Goal: Task Accomplishment & Management: Manage account settings

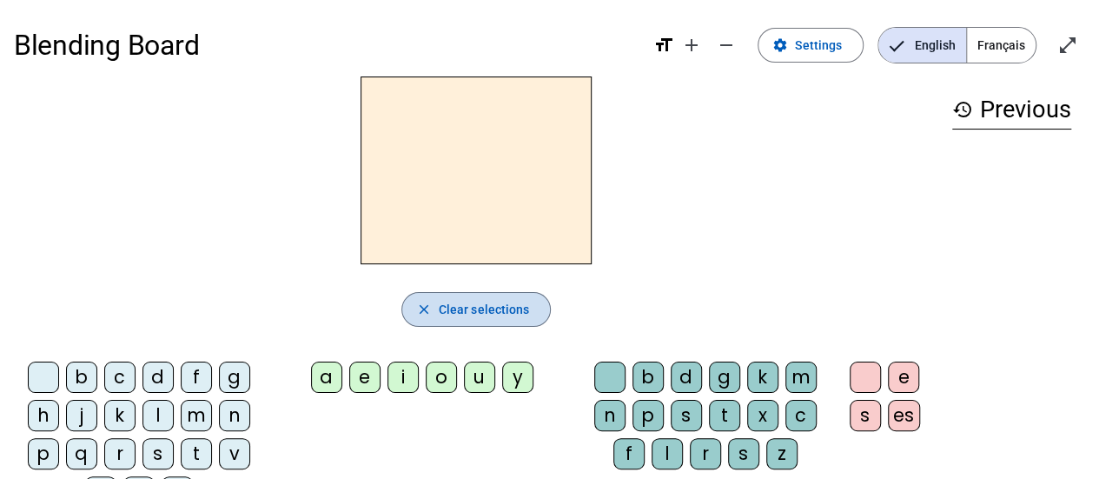
click at [447, 300] on span "Clear selections" at bounding box center [484, 309] width 91 height 21
click at [436, 328] on span "button" at bounding box center [476, 309] width 149 height 42
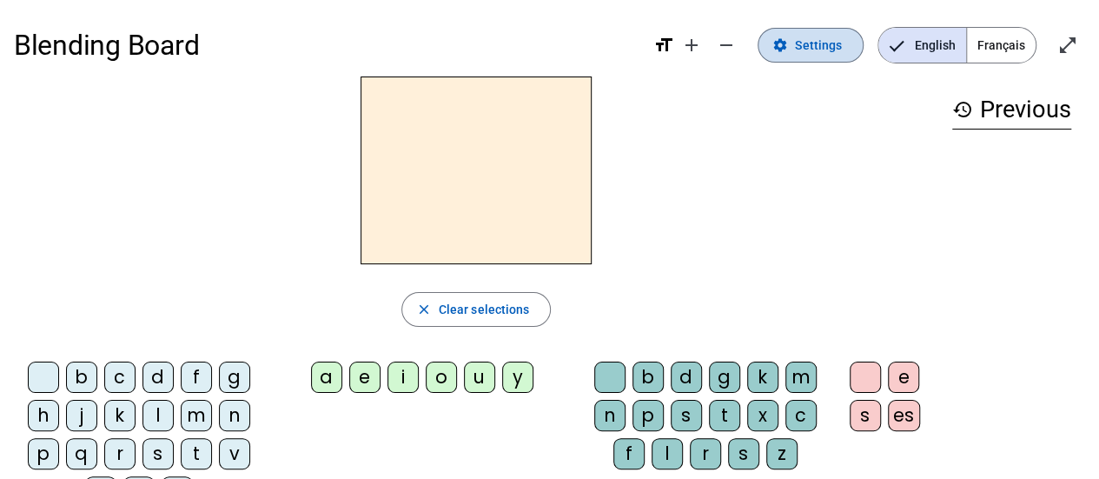
click at [822, 36] on span "Settings" at bounding box center [818, 45] width 47 height 21
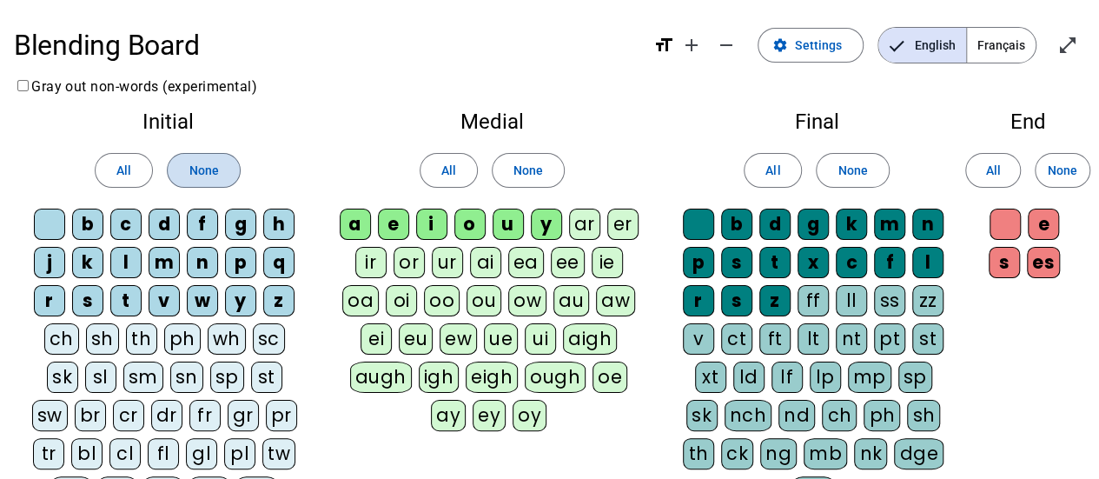
click at [209, 168] on span "None" at bounding box center [204, 170] width 30 height 21
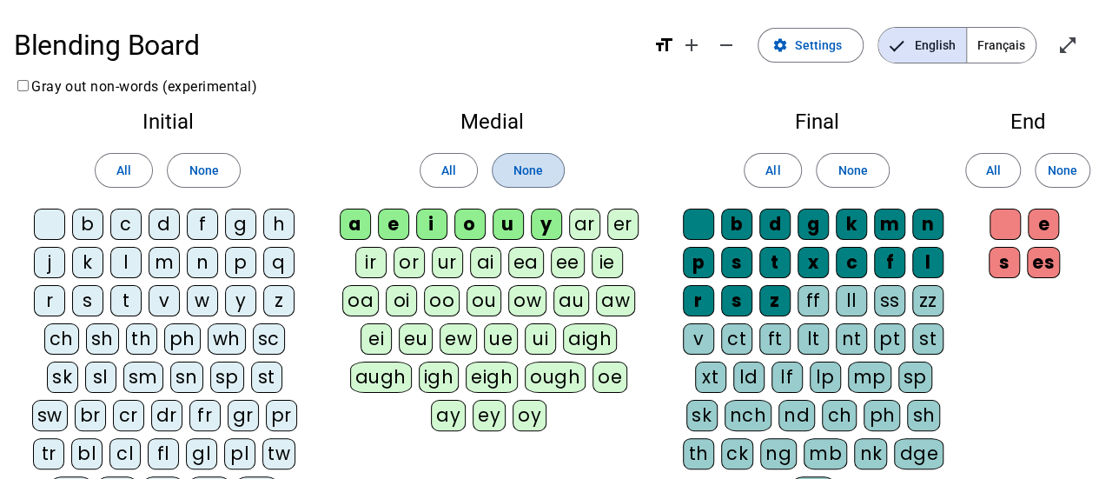
click at [514, 172] on span "None" at bounding box center [529, 170] width 30 height 21
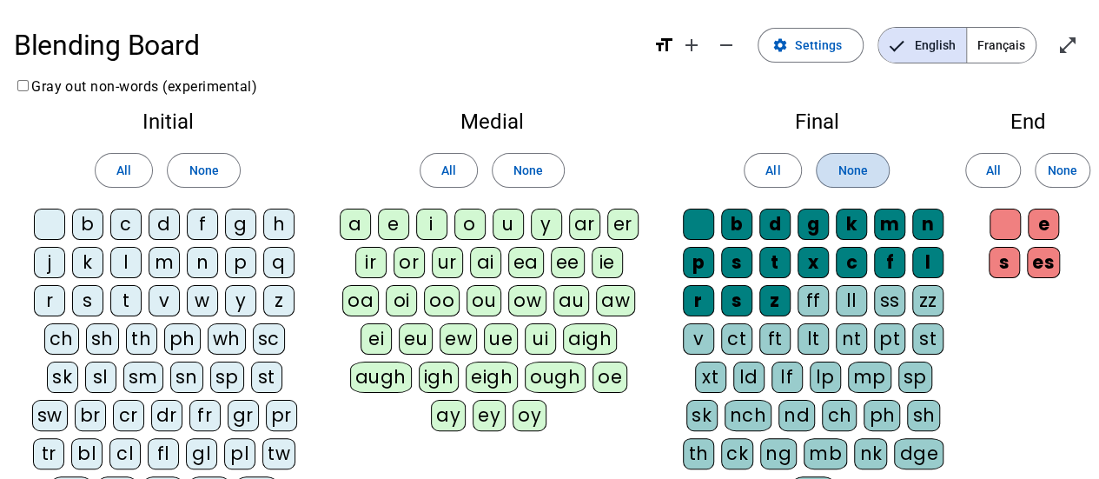
click at [853, 182] on span at bounding box center [852, 170] width 71 height 42
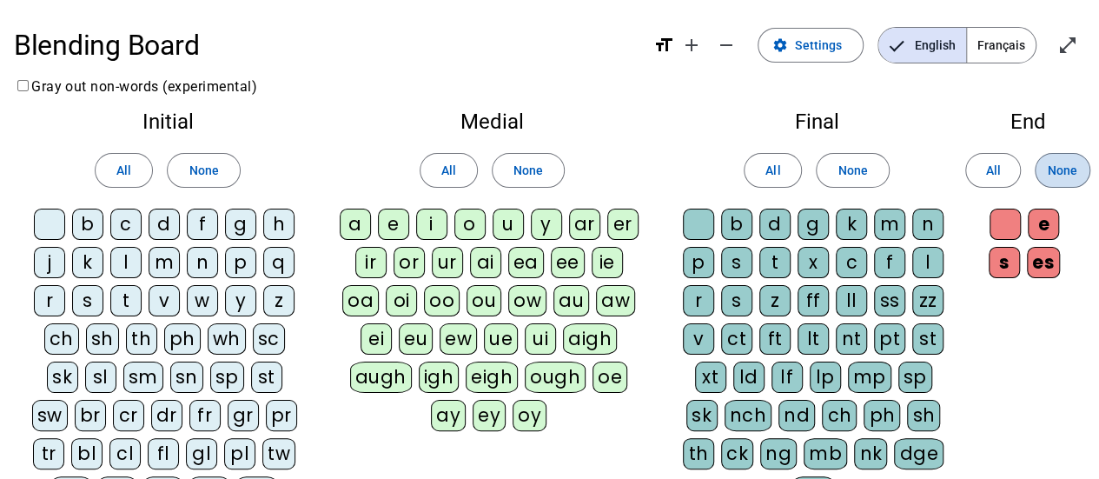
click at [1062, 169] on span "None" at bounding box center [1063, 170] width 30 height 21
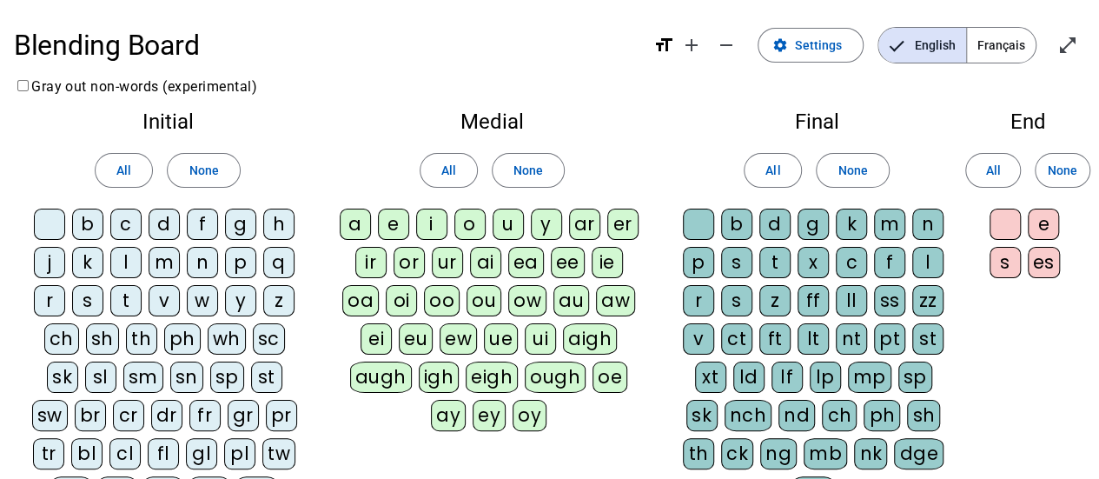
click at [79, 223] on div "b" at bounding box center [87, 224] width 31 height 31
click at [204, 224] on div "f" at bounding box center [202, 224] width 31 height 31
click at [59, 266] on div "j" at bounding box center [49, 262] width 31 height 31
click at [125, 263] on div "l" at bounding box center [125, 262] width 31 height 31
click at [235, 259] on div "p" at bounding box center [240, 262] width 31 height 31
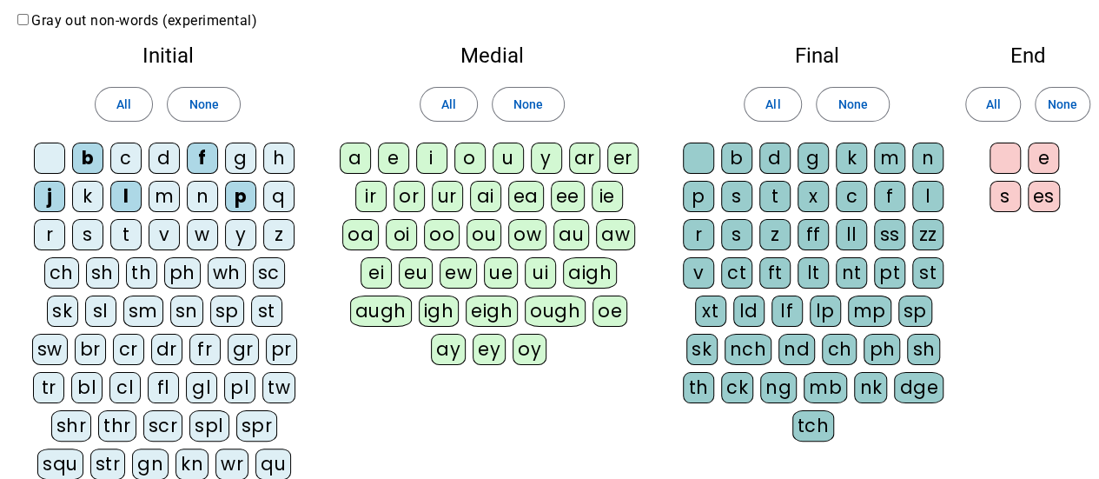
scroll to position [101, 0]
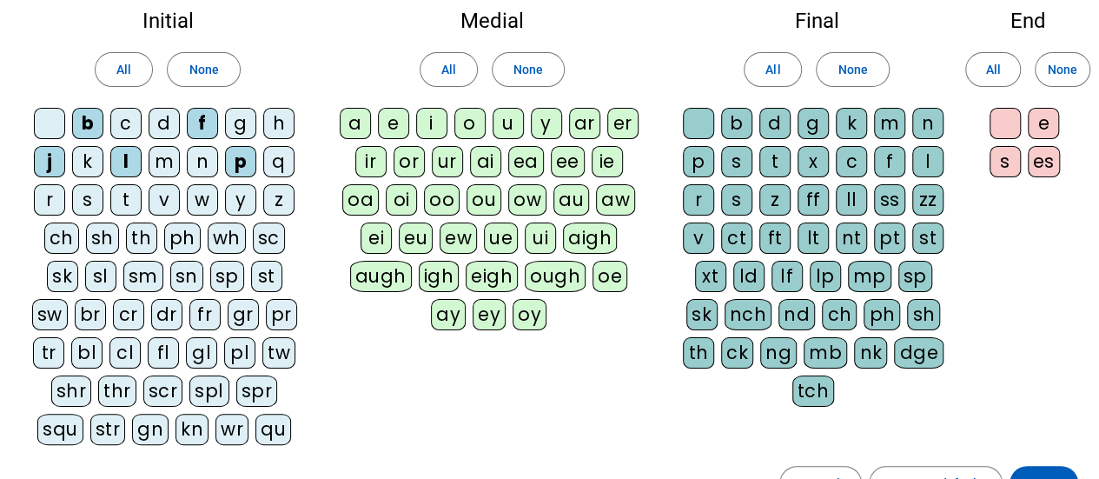
click at [186, 341] on div "gl" at bounding box center [201, 352] width 31 height 31
click at [224, 346] on div "pl" at bounding box center [239, 352] width 31 height 31
click at [355, 127] on div "a" at bounding box center [355, 123] width 31 height 31
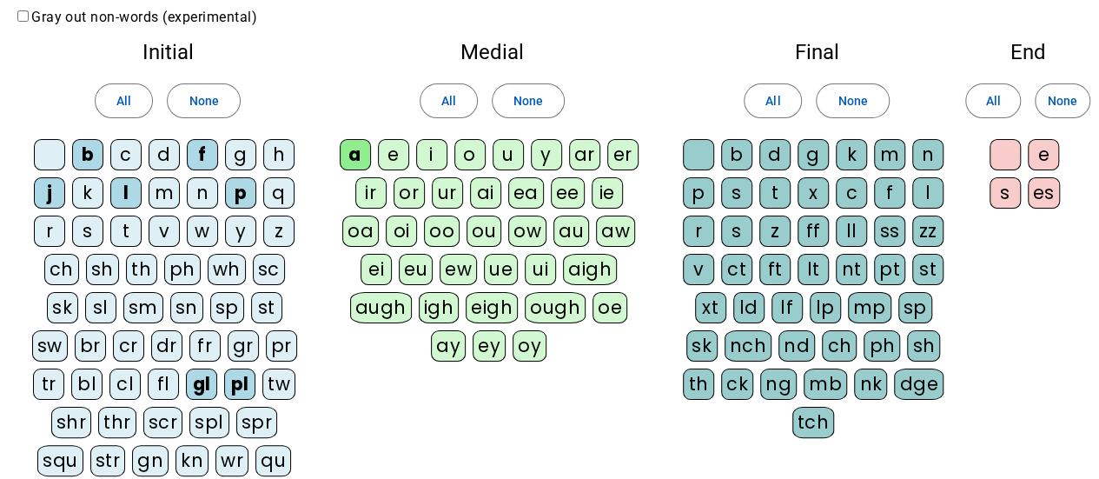
scroll to position [54, 0]
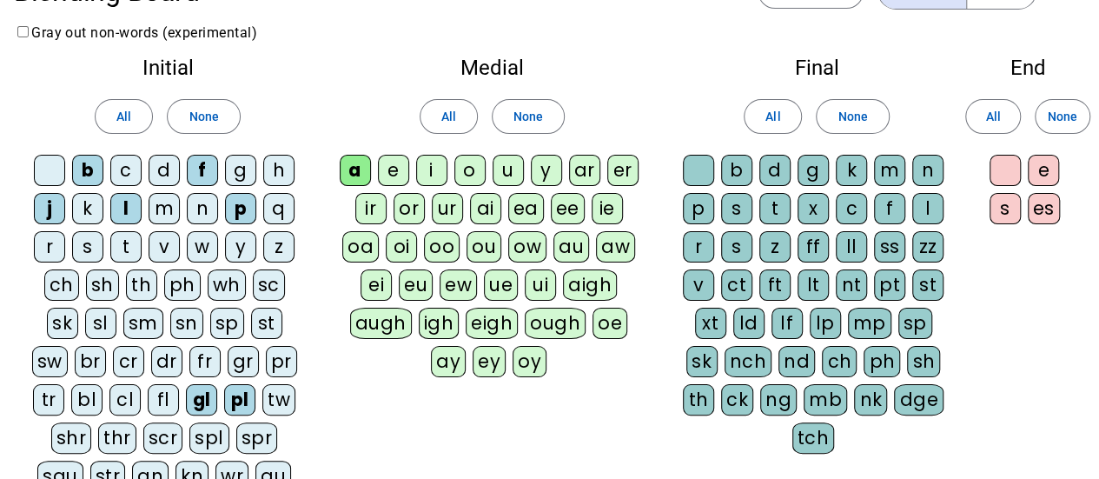
click at [553, 249] on div "au" at bounding box center [571, 246] width 36 height 31
click at [850, 205] on div "c" at bounding box center [851, 208] width 31 height 31
click at [931, 175] on div "n" at bounding box center [927, 170] width 31 height 31
click at [704, 277] on div "v" at bounding box center [698, 284] width 31 height 31
click at [1044, 161] on div "e" at bounding box center [1043, 170] width 31 height 31
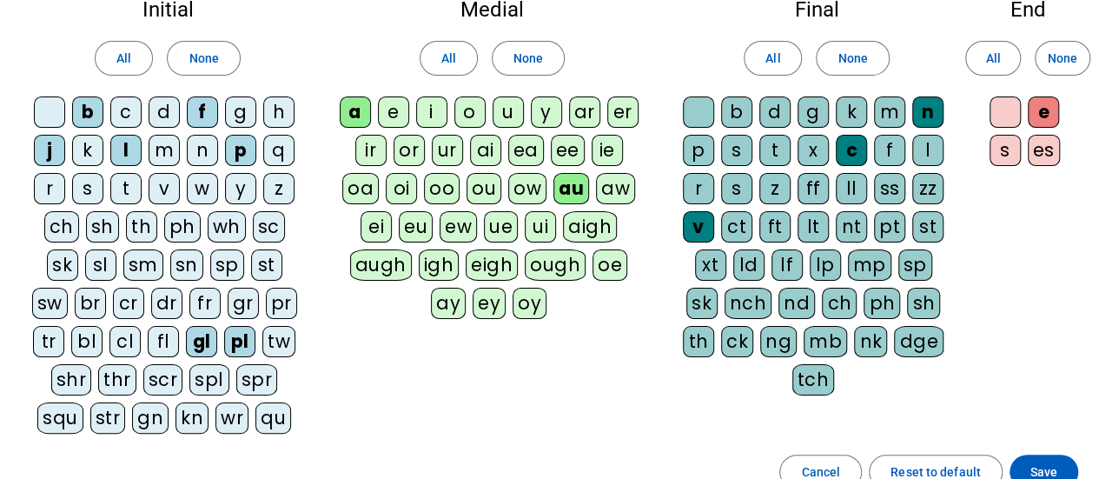
scroll to position [118, 0]
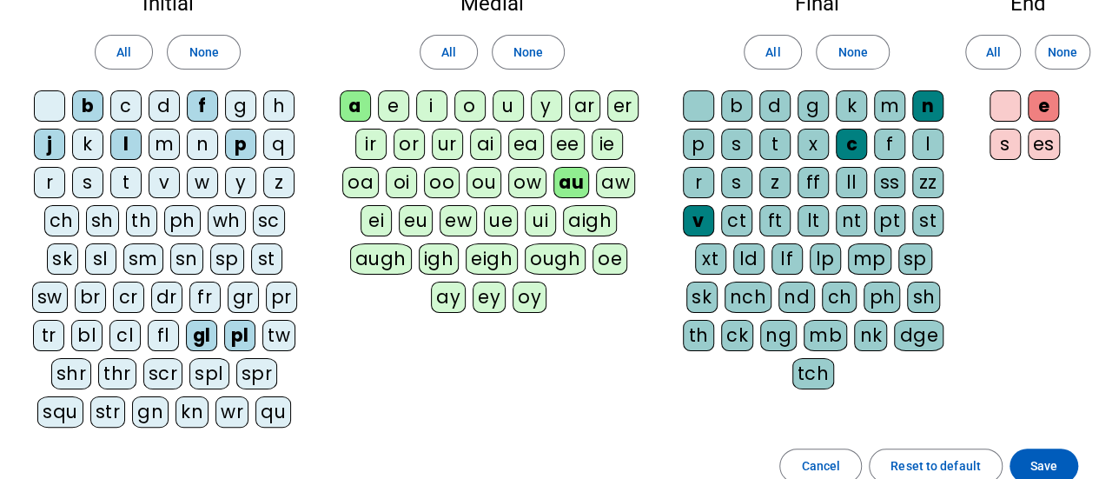
click at [627, 109] on div "er" at bounding box center [622, 105] width 31 height 31
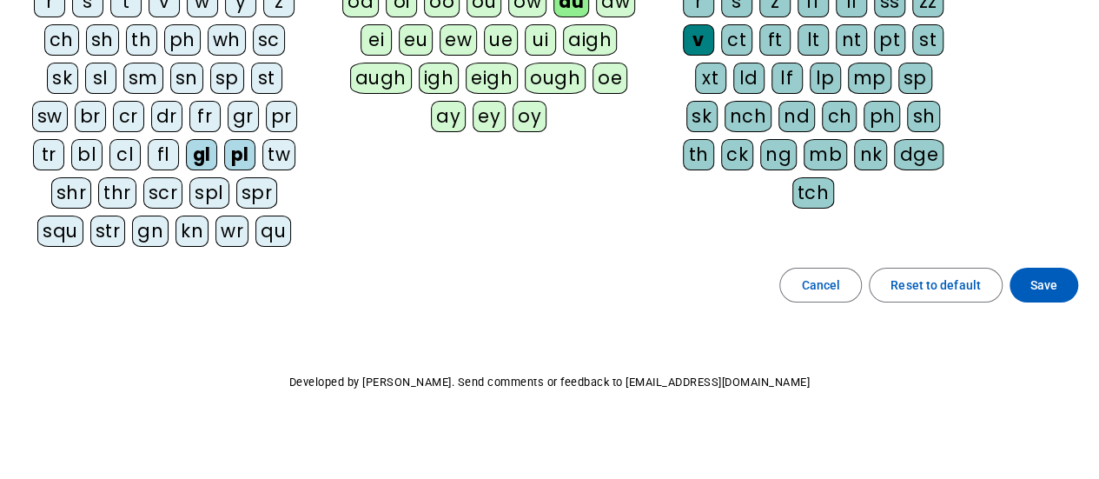
scroll to position [0, 0]
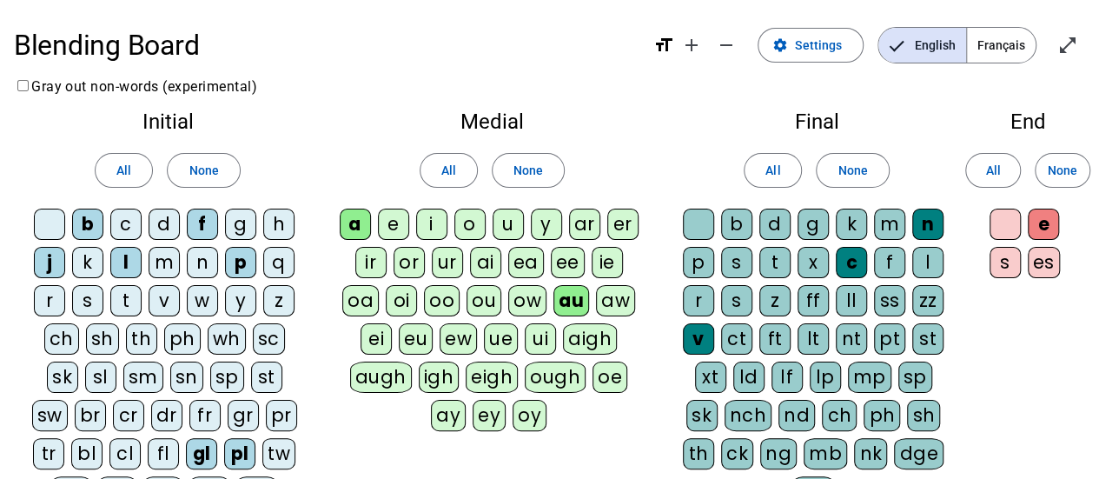
click at [619, 215] on div "er" at bounding box center [622, 224] width 31 height 31
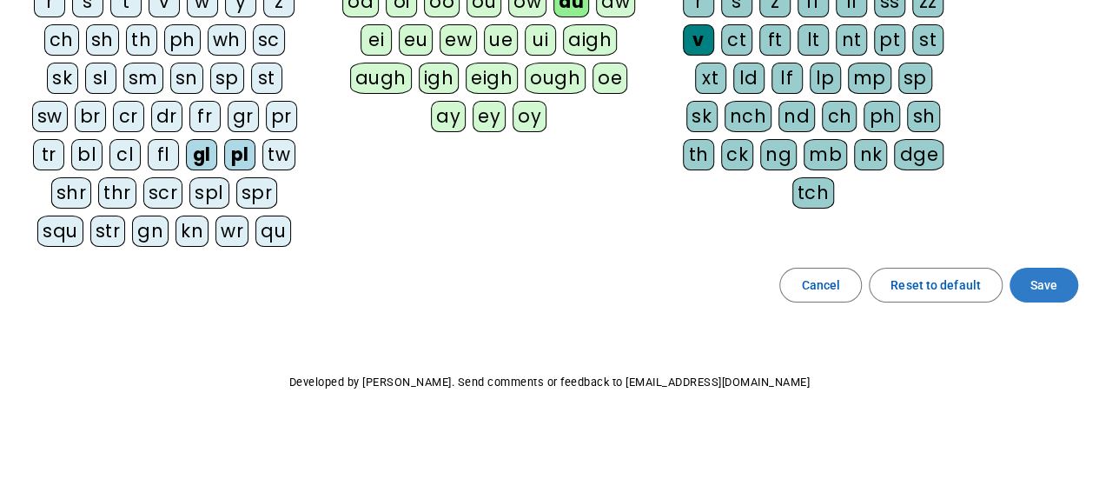
click at [1032, 275] on span "Save" at bounding box center [1043, 285] width 27 height 21
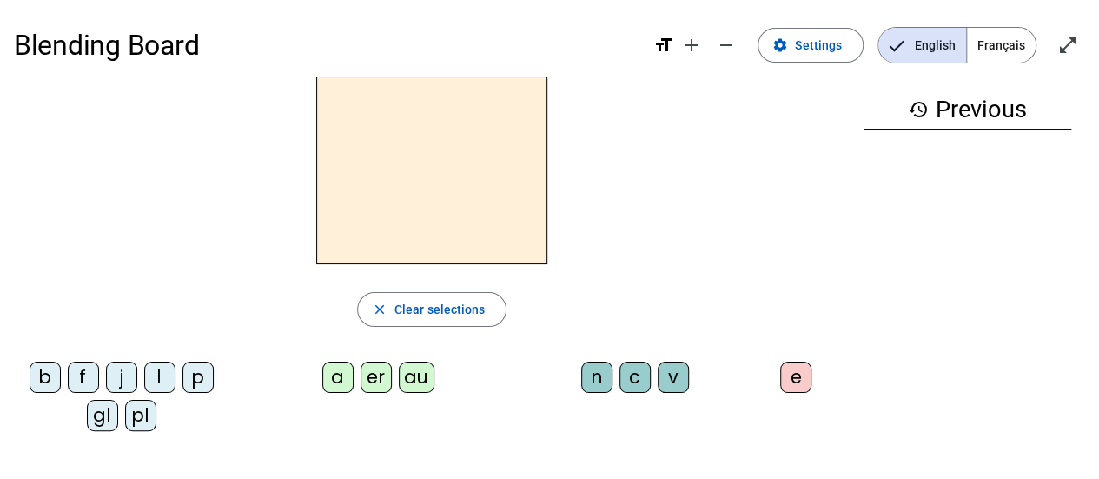
scroll to position [1, 0]
click at [116, 378] on div "j" at bounding box center [121, 376] width 31 height 31
click at [419, 371] on div "au" at bounding box center [417, 376] width 36 height 31
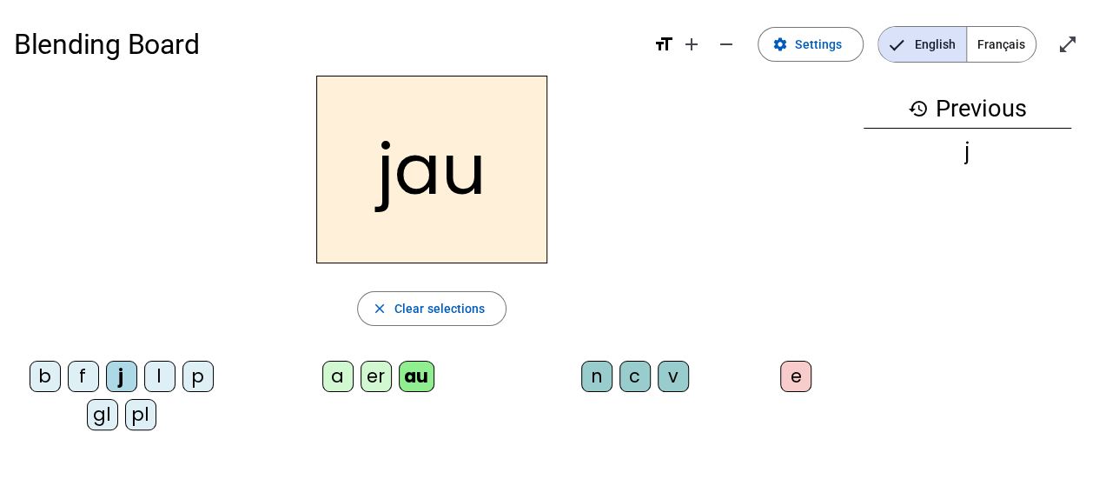
click at [595, 378] on div "n" at bounding box center [596, 376] width 31 height 31
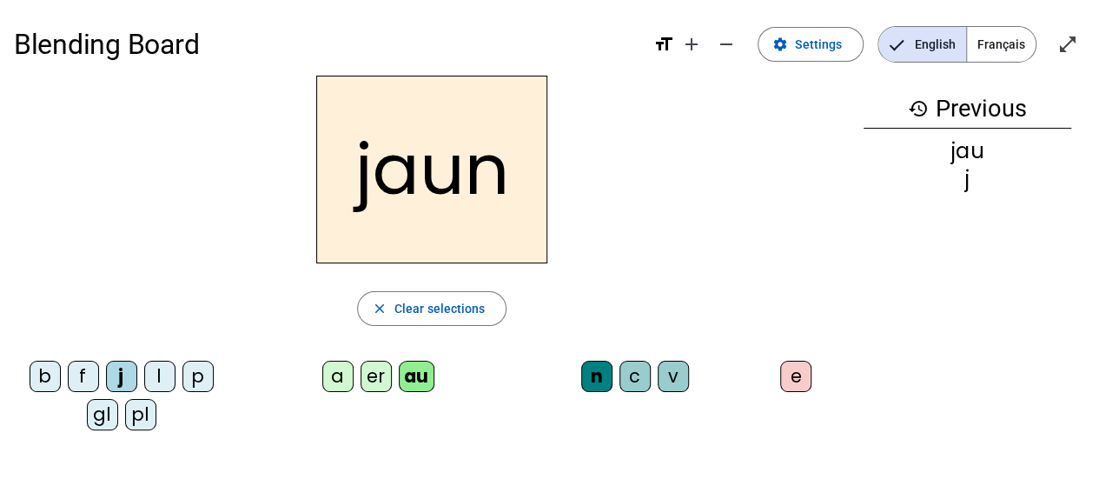
click at [798, 378] on div "e" at bounding box center [795, 376] width 31 height 31
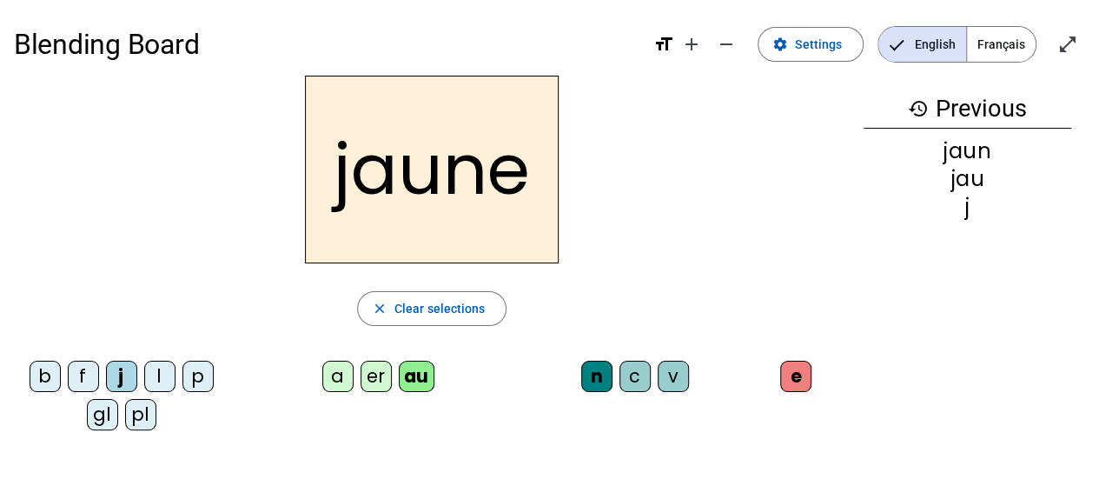
click at [78, 366] on div "f" at bounding box center [83, 376] width 31 height 31
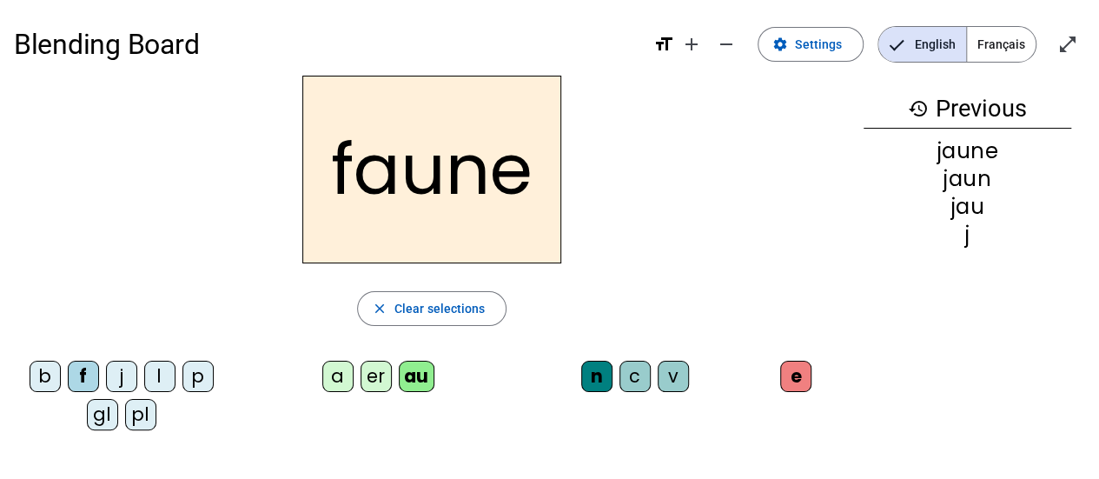
click at [328, 381] on div "a" at bounding box center [337, 376] width 31 height 31
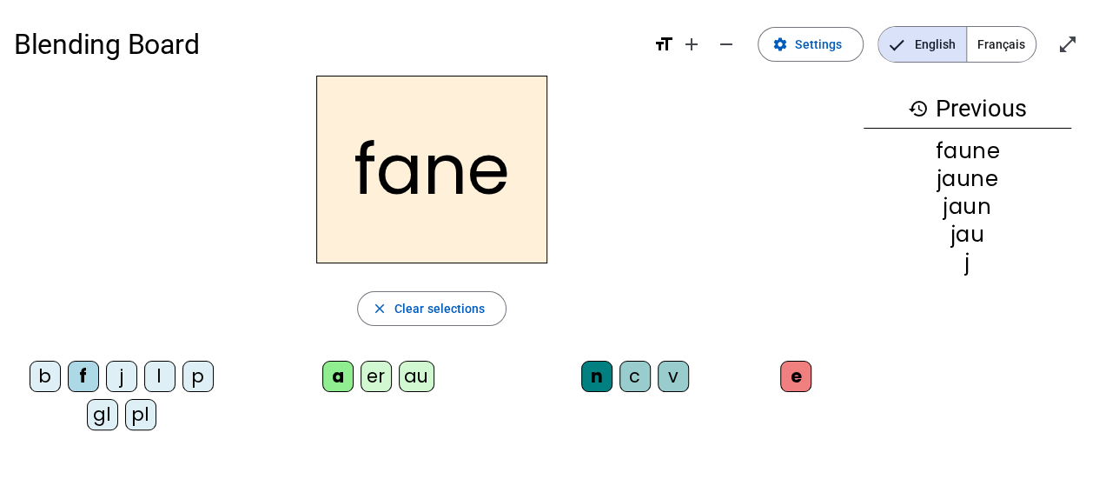
click at [377, 378] on div "er" at bounding box center [376, 376] width 31 height 31
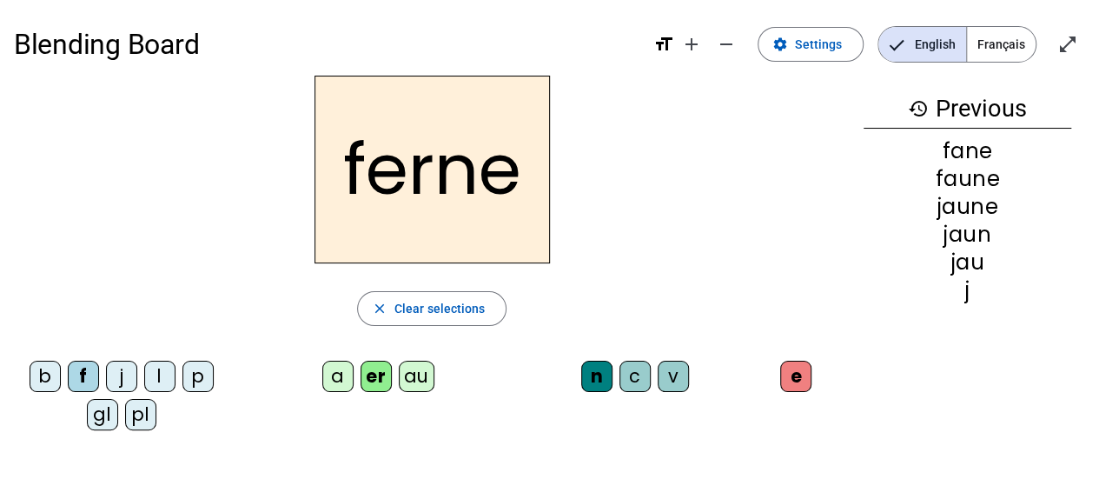
click at [377, 378] on div "er" at bounding box center [376, 376] width 31 height 31
click at [340, 372] on div "a" at bounding box center [337, 376] width 31 height 31
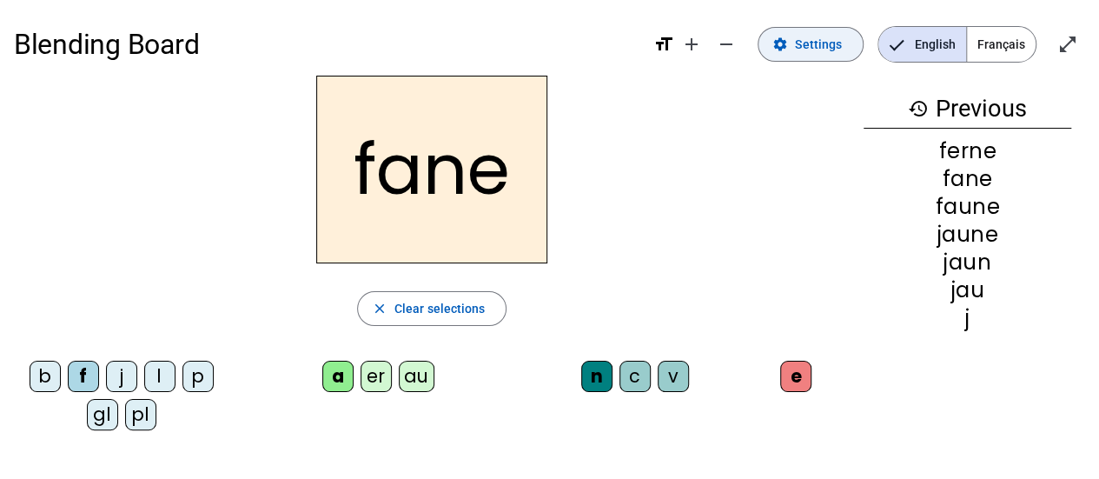
click at [816, 43] on span "Settings" at bounding box center [818, 44] width 47 height 21
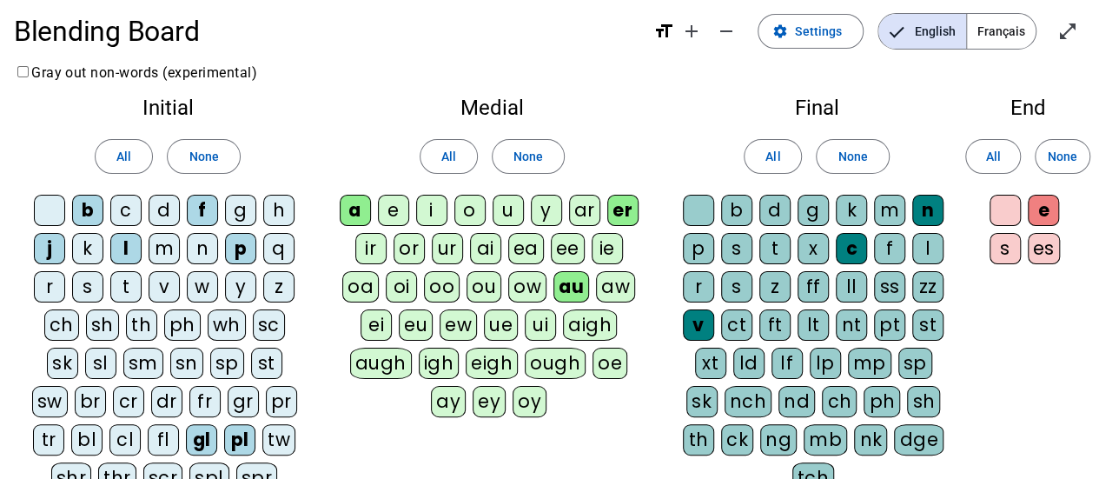
scroll to position [7, 0]
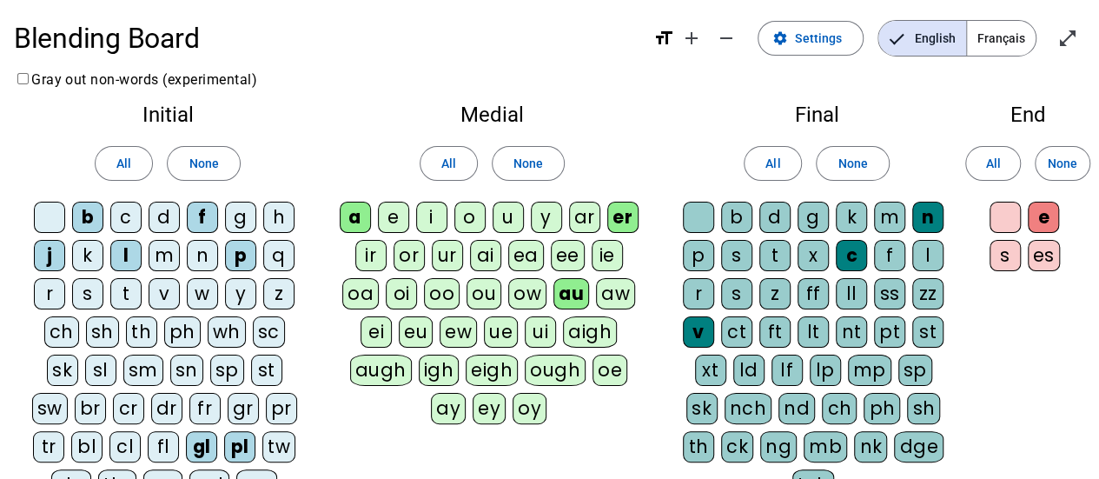
click at [998, 209] on div at bounding box center [1005, 217] width 31 height 31
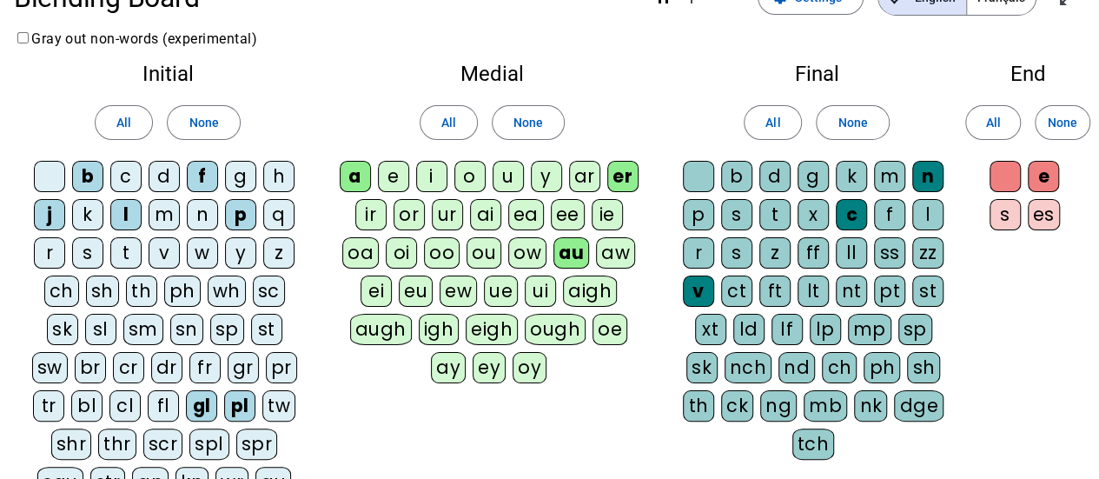
scroll to position [49, 0]
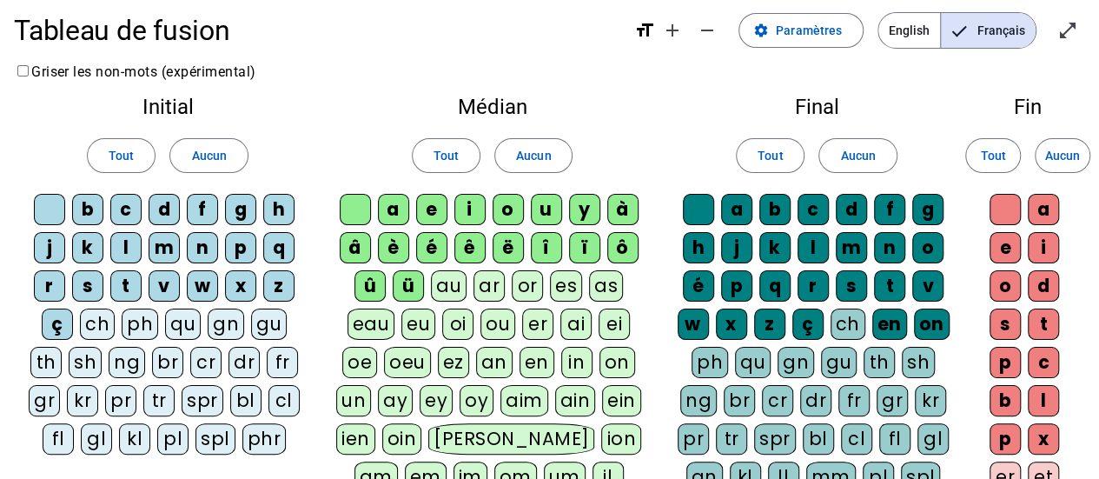
scroll to position [7, 0]
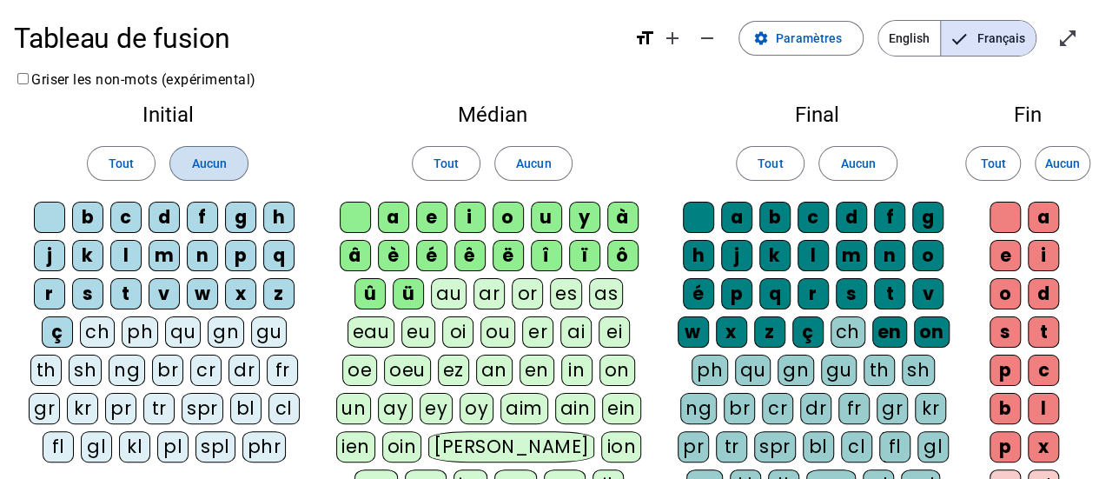
click at [227, 164] on span at bounding box center [208, 163] width 76 height 42
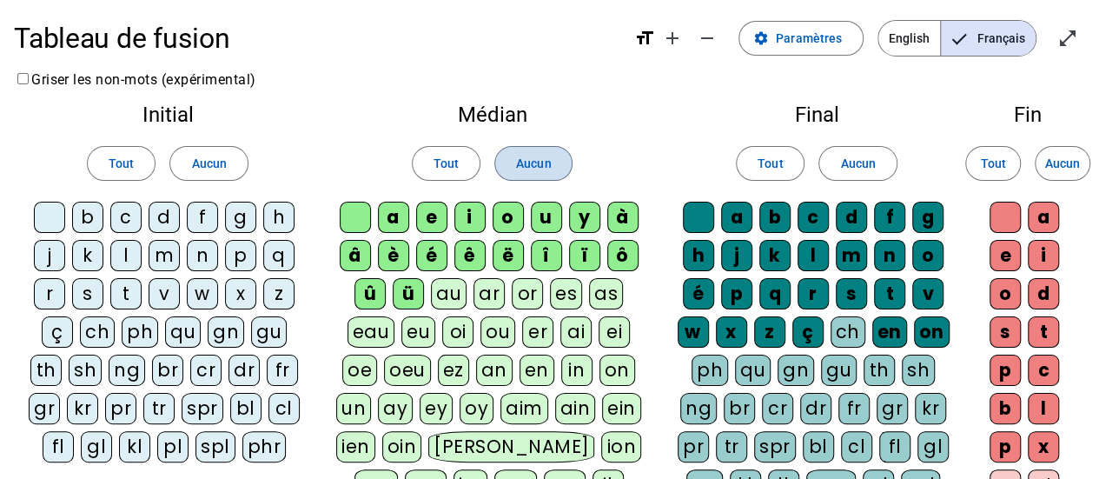
click at [563, 160] on span at bounding box center [533, 163] width 76 height 42
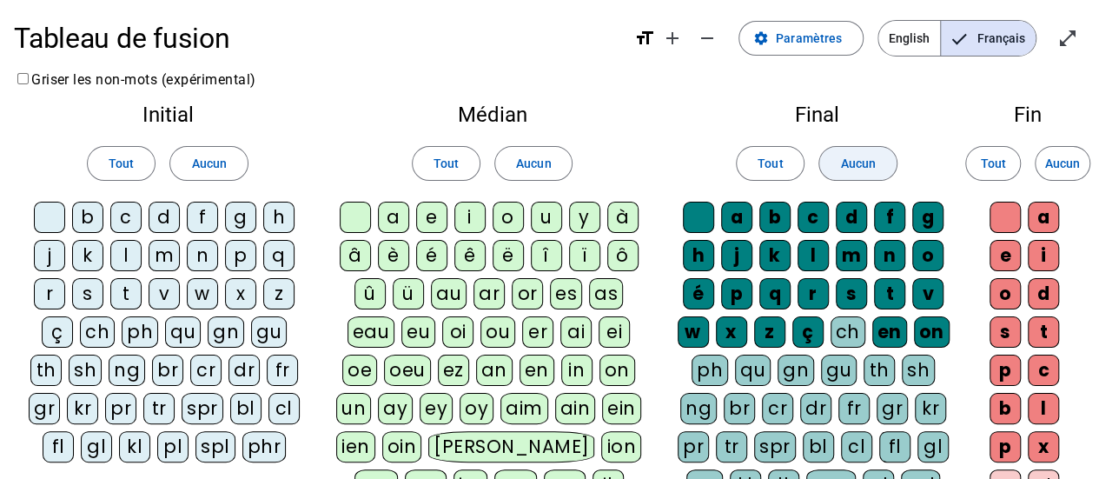
click at [885, 164] on span at bounding box center [857, 163] width 76 height 42
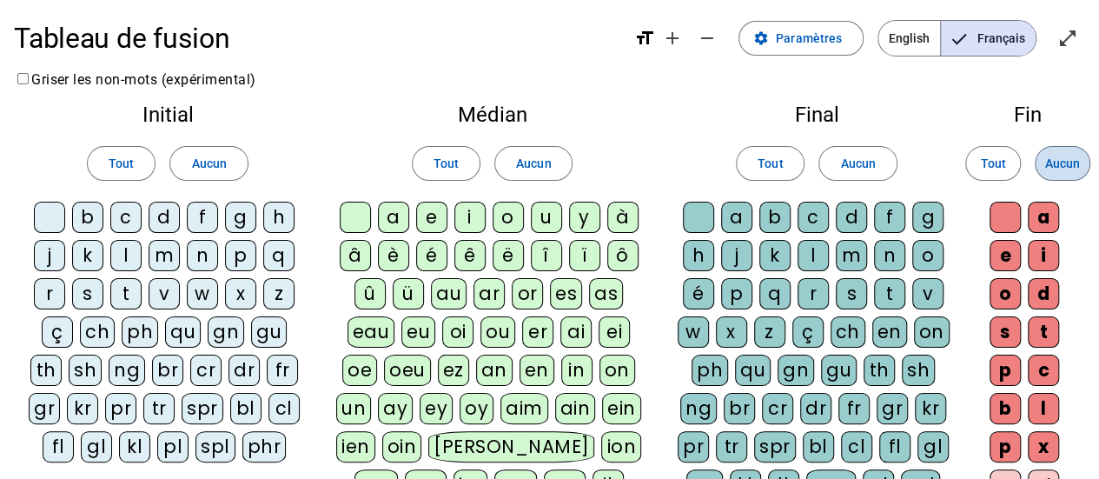
click at [1066, 171] on span "Aucun" at bounding box center [1062, 163] width 35 height 21
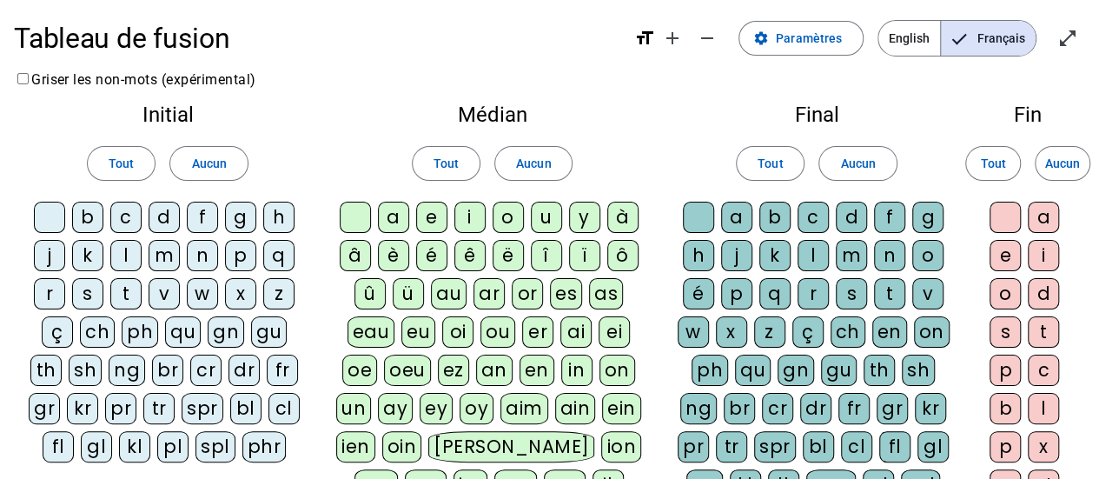
click at [85, 215] on div "b" at bounding box center [87, 217] width 31 height 31
click at [195, 215] on div "f" at bounding box center [202, 217] width 31 height 31
click at [63, 255] on div "j" at bounding box center [49, 255] width 31 height 31
click at [137, 253] on div "l" at bounding box center [125, 255] width 31 height 31
click at [231, 257] on div "p" at bounding box center [240, 255] width 31 height 31
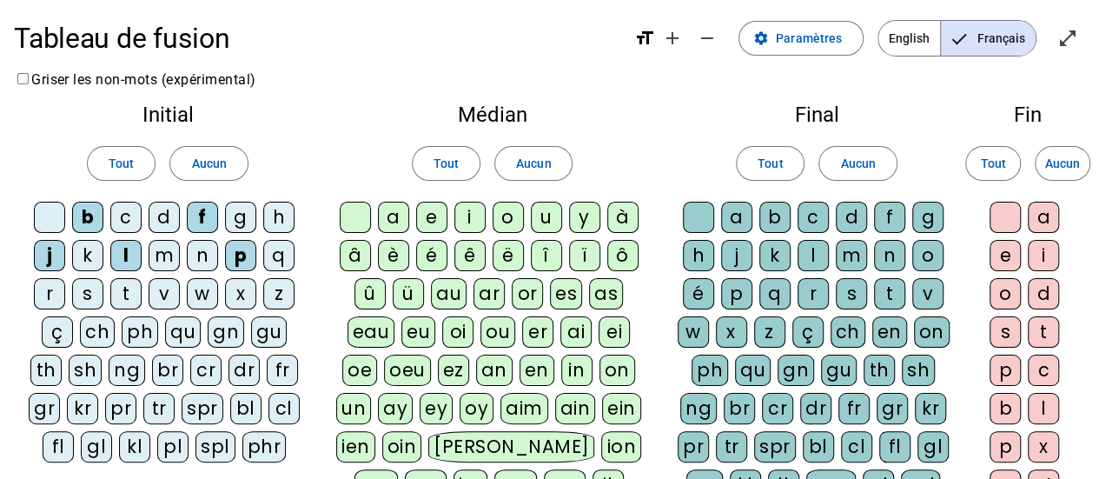
scroll to position [29, 0]
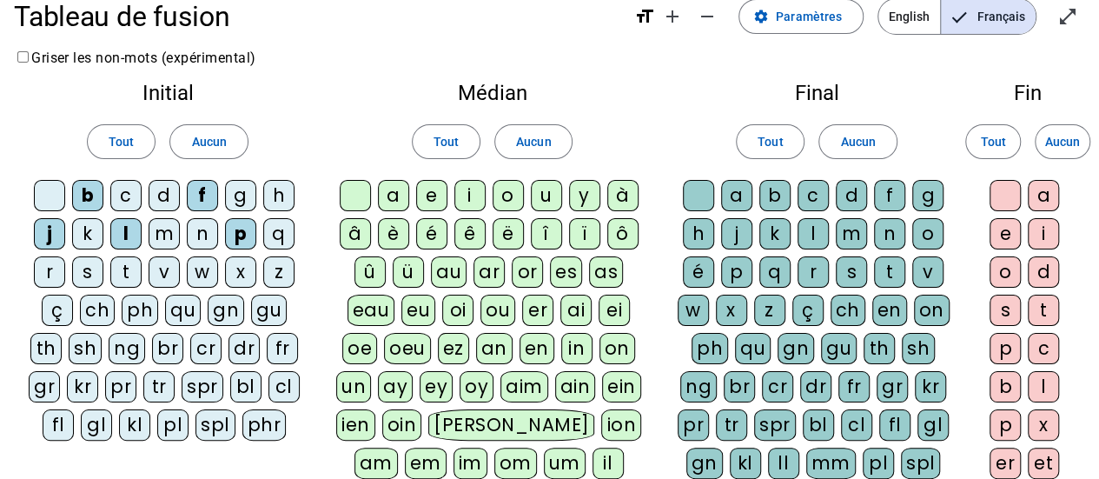
click at [101, 416] on div "gl" at bounding box center [96, 424] width 31 height 31
click at [180, 416] on div "pl" at bounding box center [172, 424] width 31 height 31
click at [400, 188] on div "a" at bounding box center [393, 195] width 31 height 31
click at [453, 271] on div "au" at bounding box center [449, 271] width 36 height 31
click at [820, 197] on div "c" at bounding box center [813, 195] width 31 height 31
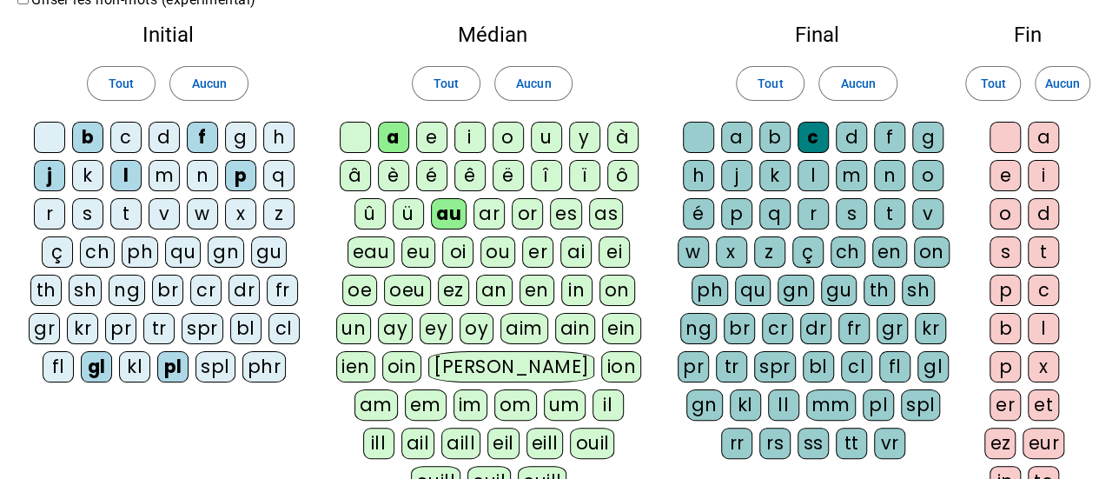
scroll to position [86, 0]
click at [889, 176] on div "n" at bounding box center [889, 176] width 31 height 31
click at [907, 210] on letter-bubble "t" at bounding box center [893, 218] width 38 height 38
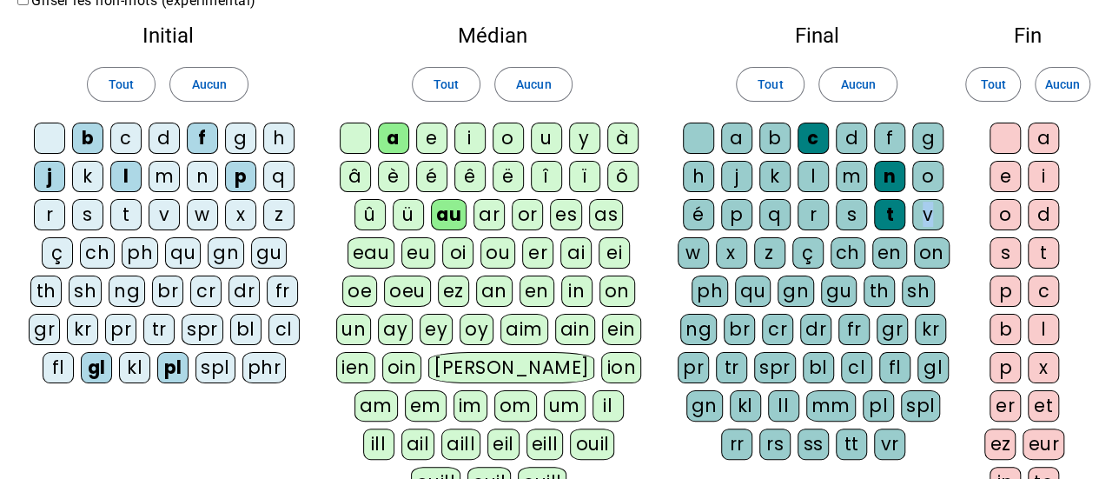
drag, startPoint x: 893, startPoint y: 215, endPoint x: 941, endPoint y: 215, distance: 47.8
click at [941, 215] on div "a b c d f g h j k l m n o é p q r s t v w x z ç ch en on ph qu gn gu th sh ng b…" at bounding box center [817, 295] width 280 height 344
click at [935, 215] on div "v" at bounding box center [927, 214] width 31 height 31
click at [893, 211] on div "t" at bounding box center [889, 214] width 31 height 31
click at [1011, 173] on div "e" at bounding box center [1005, 176] width 31 height 31
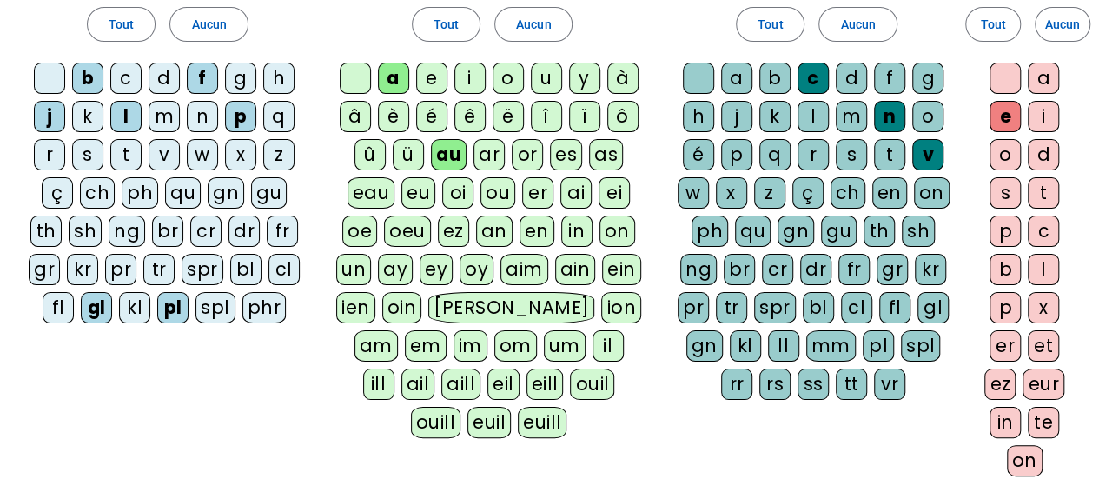
scroll to position [147, 0]
click at [1004, 332] on div "er" at bounding box center [1005, 344] width 31 height 31
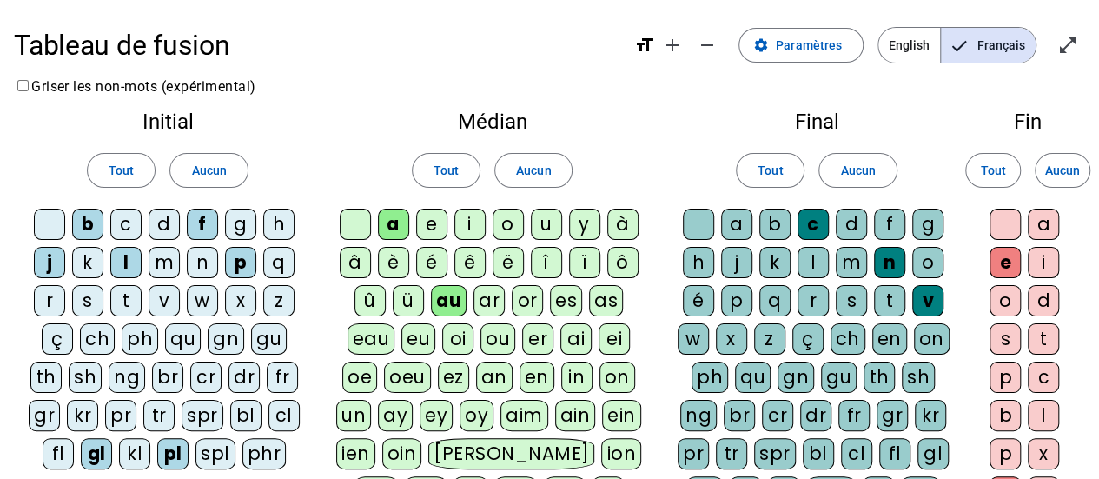
scroll to position [449, 0]
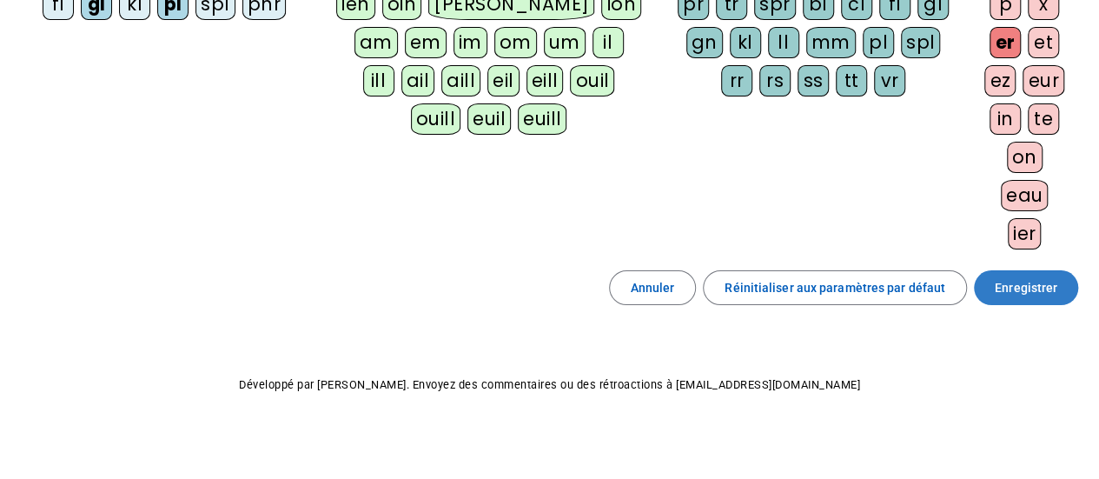
click at [1025, 296] on span at bounding box center [1026, 288] width 104 height 42
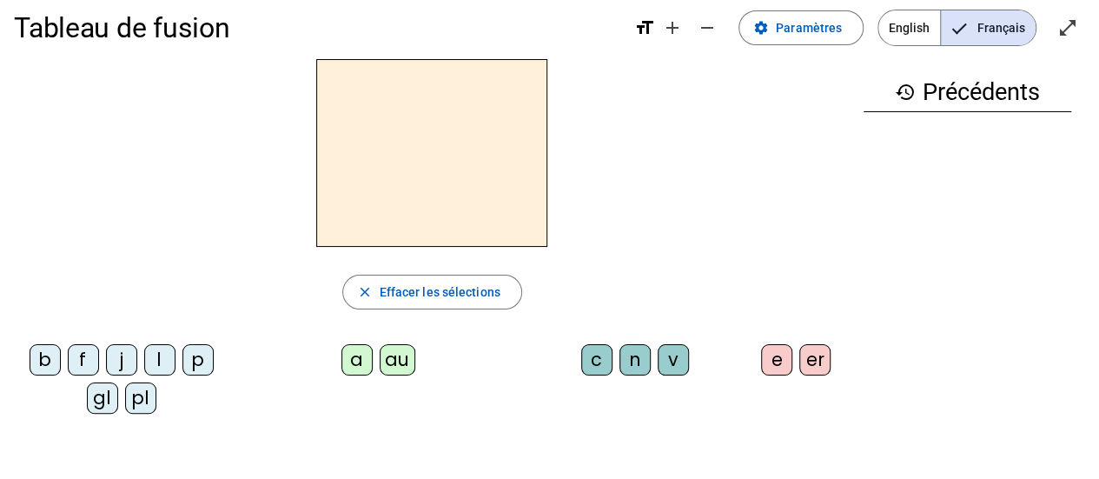
scroll to position [17, 0]
click at [85, 355] on div "f" at bounding box center [83, 360] width 31 height 31
click at [355, 364] on div "a" at bounding box center [356, 360] width 31 height 31
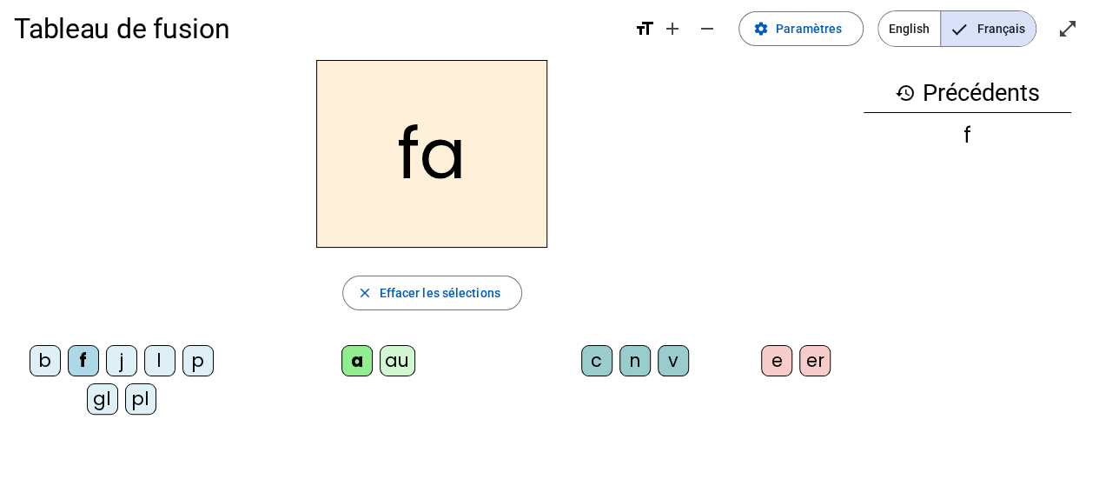
click at [627, 357] on div "n" at bounding box center [635, 360] width 31 height 31
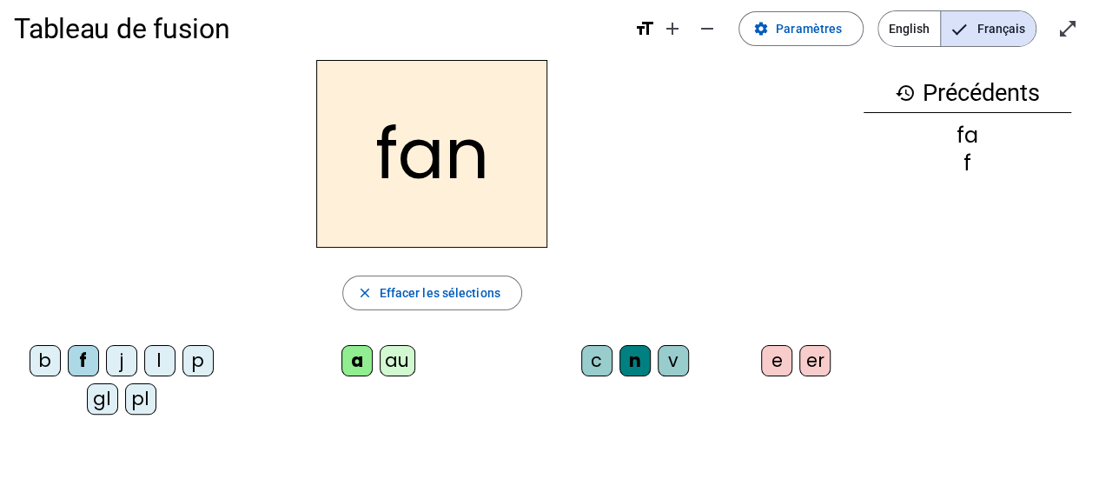
click at [818, 366] on div "er" at bounding box center [814, 360] width 31 height 31
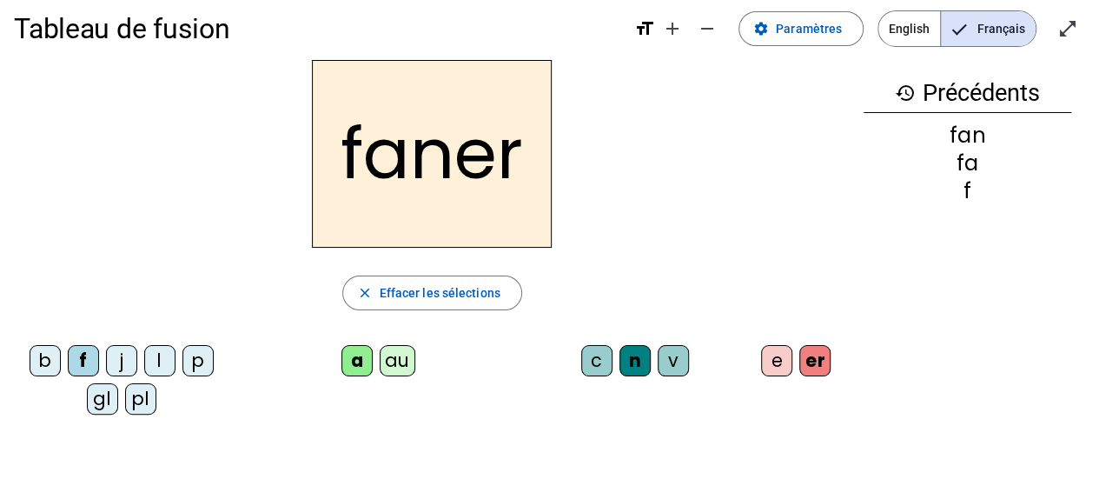
click at [187, 352] on div "p" at bounding box center [197, 360] width 31 height 31
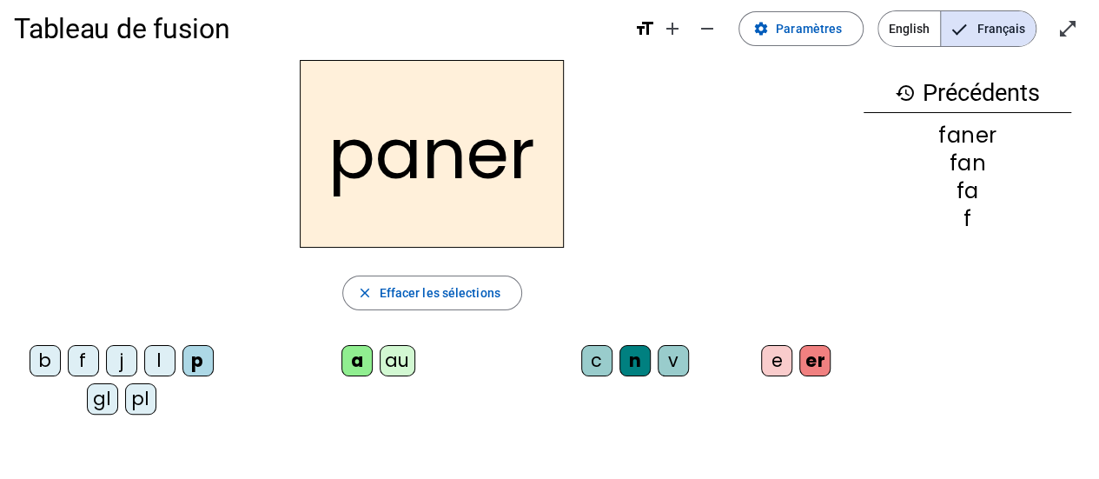
click at [679, 356] on div "v" at bounding box center [673, 360] width 31 height 31
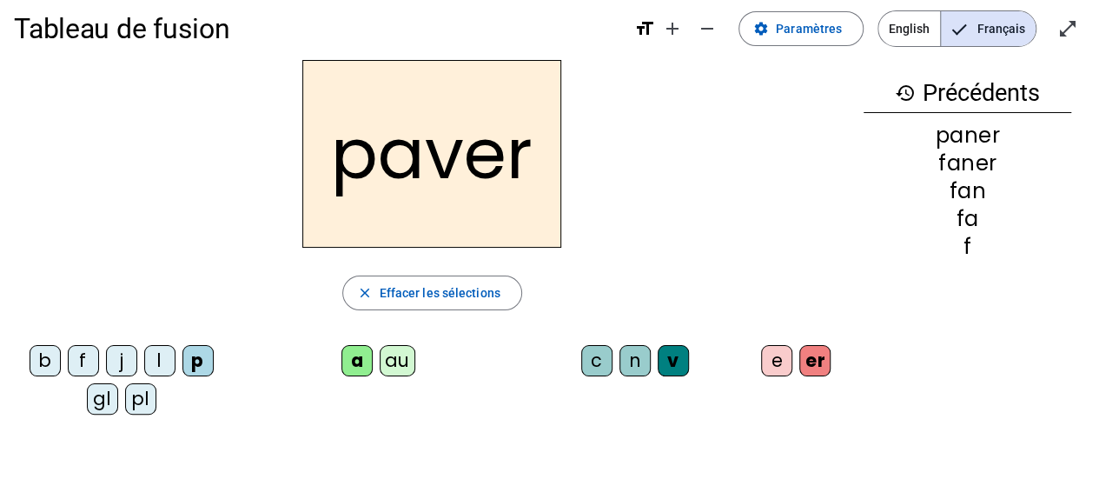
click at [48, 345] on div "b" at bounding box center [45, 360] width 31 height 31
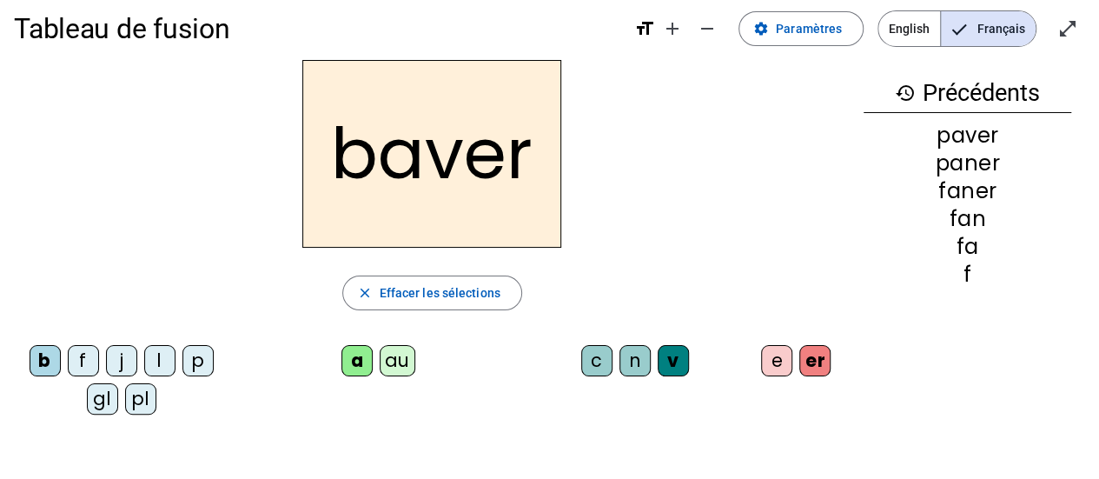
click at [159, 361] on div "l" at bounding box center [159, 360] width 31 height 31
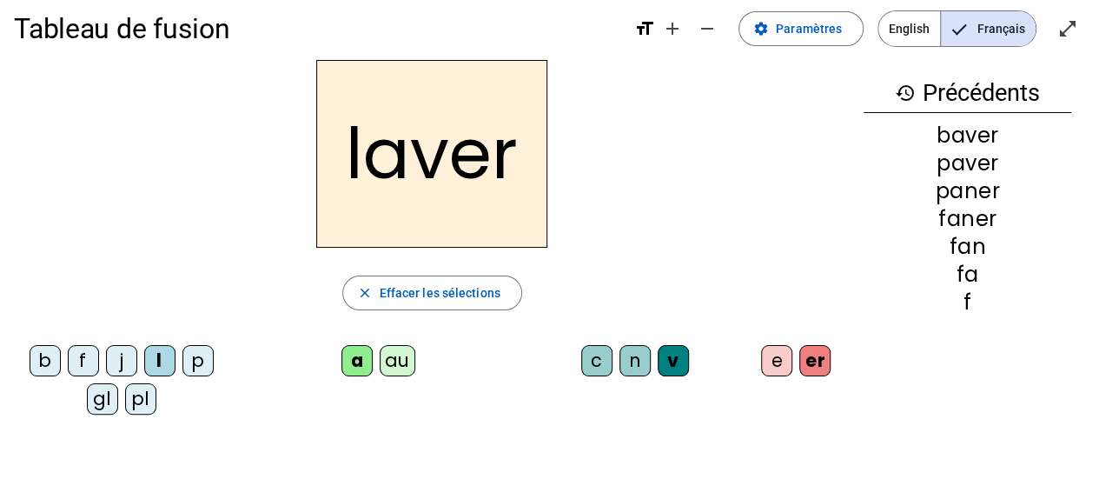
click at [596, 352] on div "c" at bounding box center [596, 360] width 31 height 31
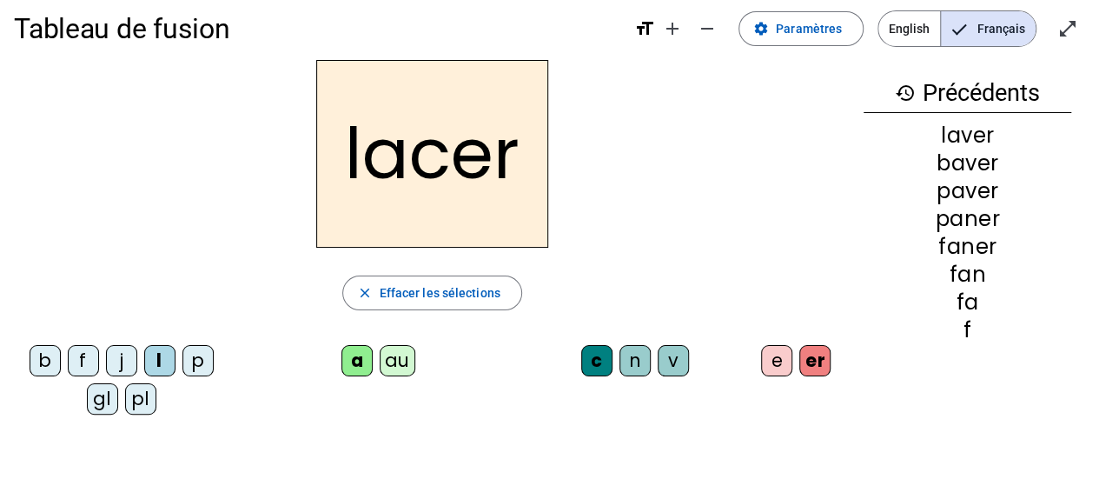
click at [144, 383] on div "pl" at bounding box center [140, 398] width 31 height 31
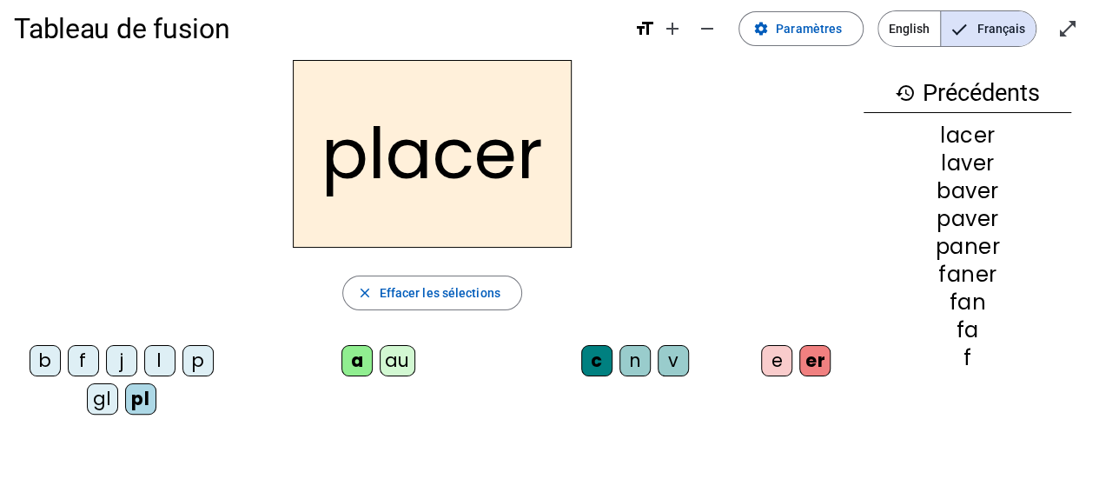
click at [95, 406] on div "gl" at bounding box center [102, 398] width 31 height 31
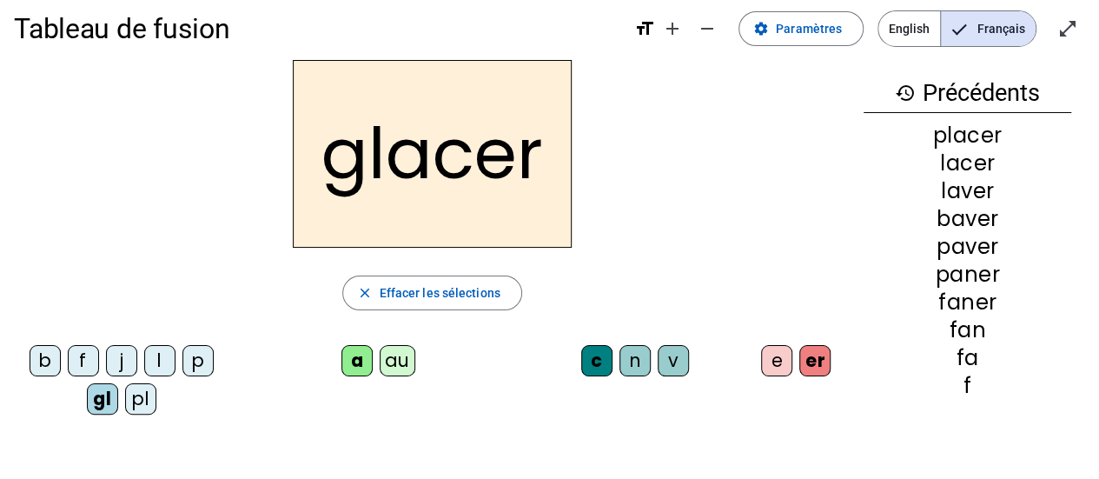
click at [766, 357] on div "e" at bounding box center [776, 360] width 31 height 31
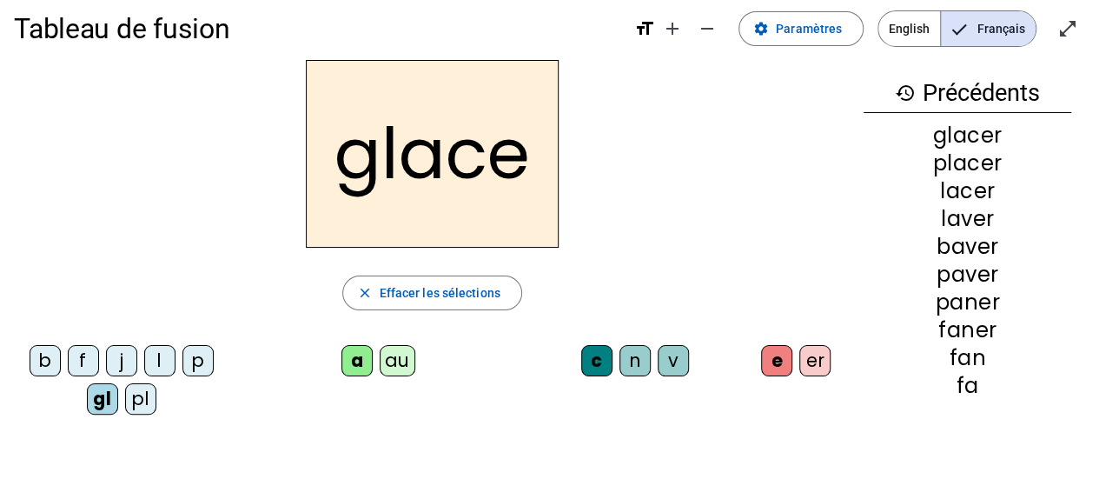
drag, startPoint x: 921, startPoint y: 2, endPoint x: 474, endPoint y: 43, distance: 448.5
click at [474, 43] on h1 "Tableau de fusion" at bounding box center [317, 29] width 606 height 56
